Goal: Find specific page/section: Find specific page/section

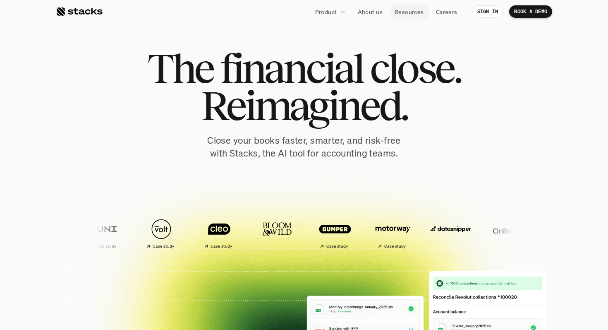
click at [407, 9] on p "Resources" at bounding box center [409, 11] width 29 height 9
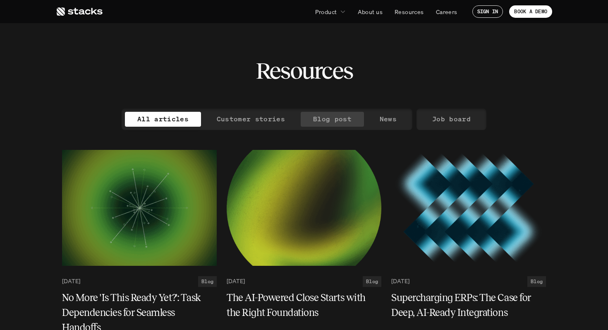
click at [326, 118] on p "Blog post" at bounding box center [332, 119] width 38 height 12
